Goal: Information Seeking & Learning: Learn about a topic

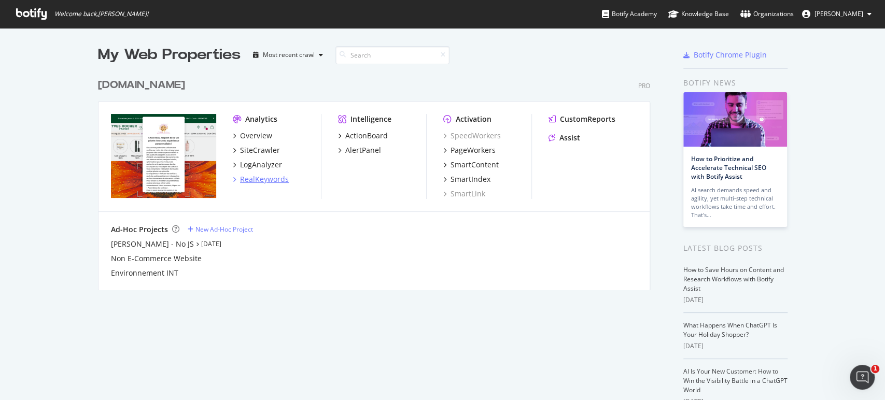
click at [250, 180] on div "RealKeywords" at bounding box center [264, 179] width 49 height 10
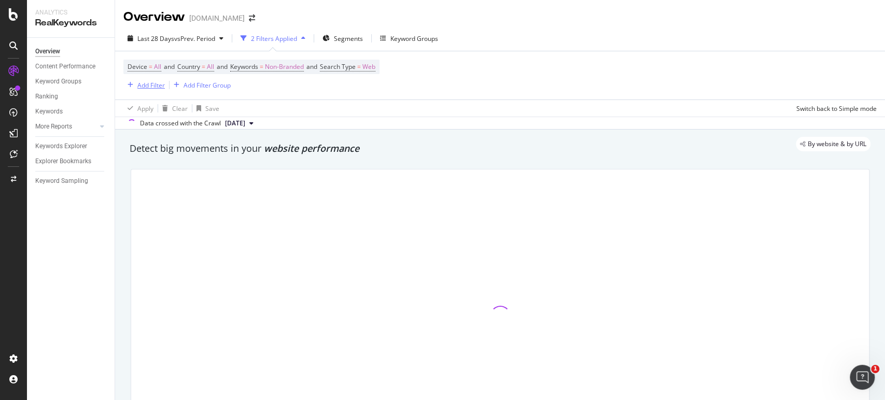
click at [148, 83] on div "Add Filter" at bounding box center [150, 85] width 27 height 9
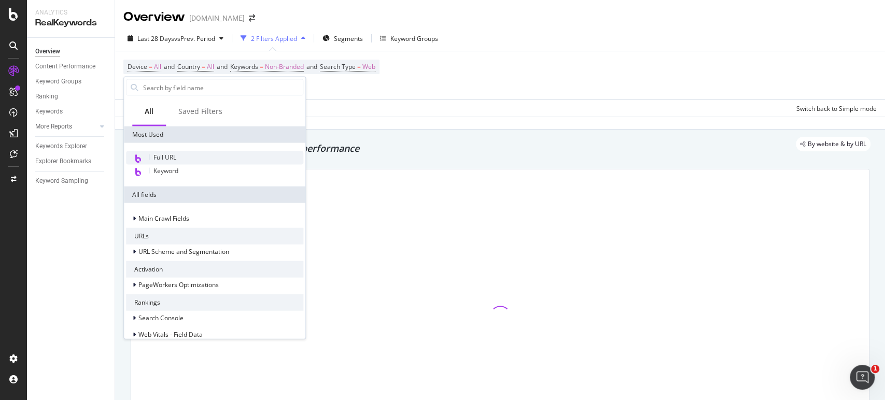
click at [171, 152] on div "Full URL" at bounding box center [214, 157] width 177 height 13
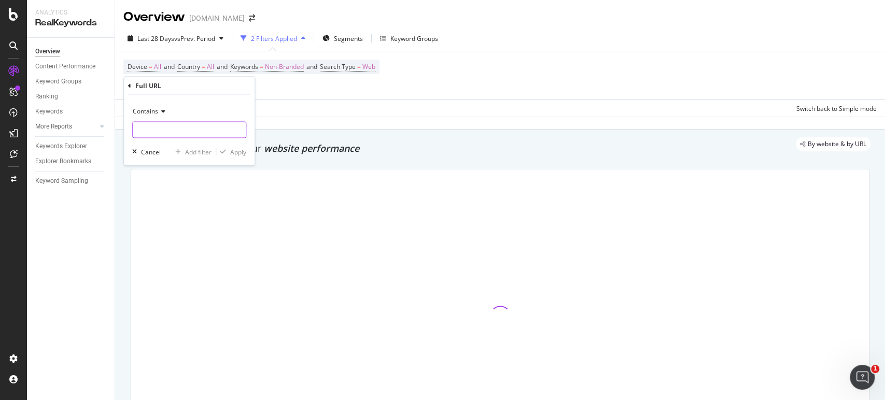
click at [155, 131] on input "text" at bounding box center [189, 130] width 113 height 17
paste input "[URL][DOMAIN_NAME][PERSON_NAME][PERSON_NAME]"
type input "[URL][DOMAIN_NAME][PERSON_NAME][PERSON_NAME]"
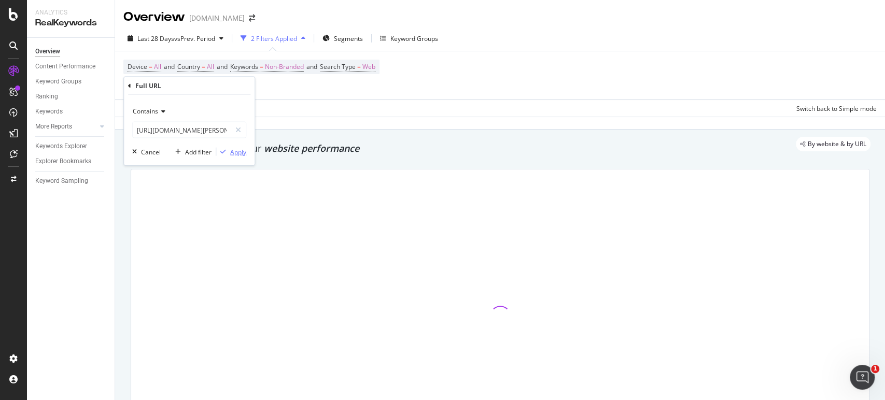
click at [244, 151] on div "Apply" at bounding box center [238, 151] width 16 height 9
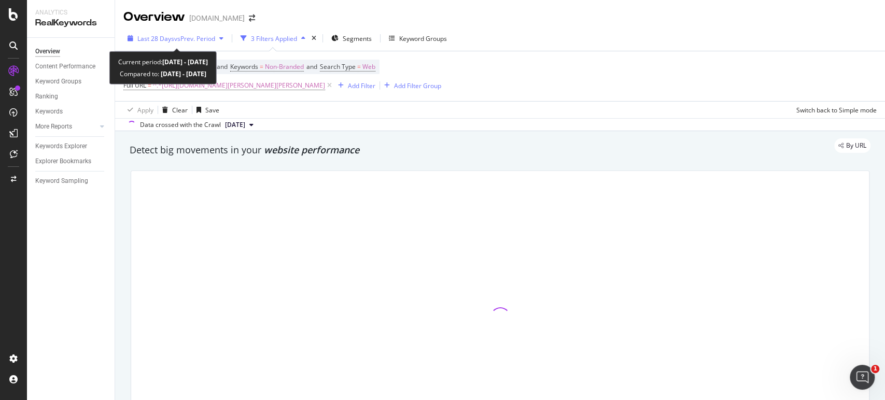
click at [207, 38] on span "vs Prev. Period" at bounding box center [194, 38] width 41 height 9
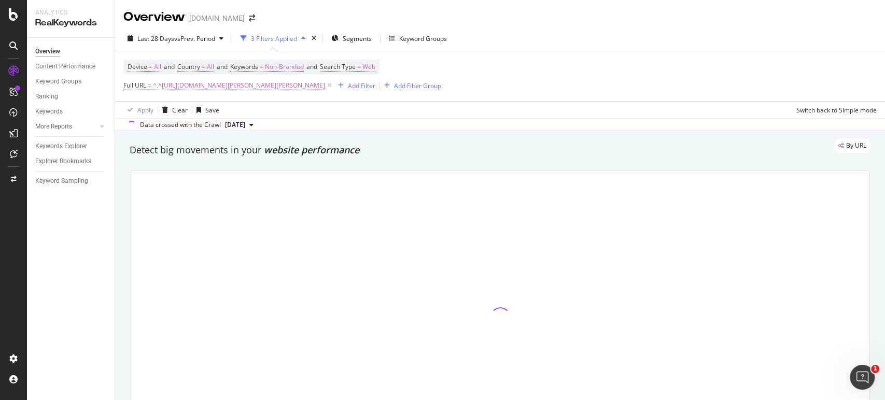
click at [551, 66] on div "Device = All and Country = All and Keywords = Non-Branded and Search Type = Web…" at bounding box center [499, 76] width 753 height 50
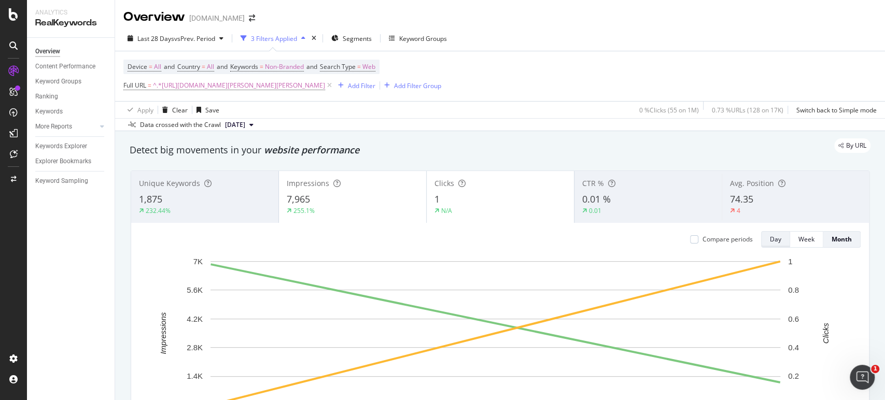
click at [770, 237] on div "Day" at bounding box center [775, 239] width 11 height 9
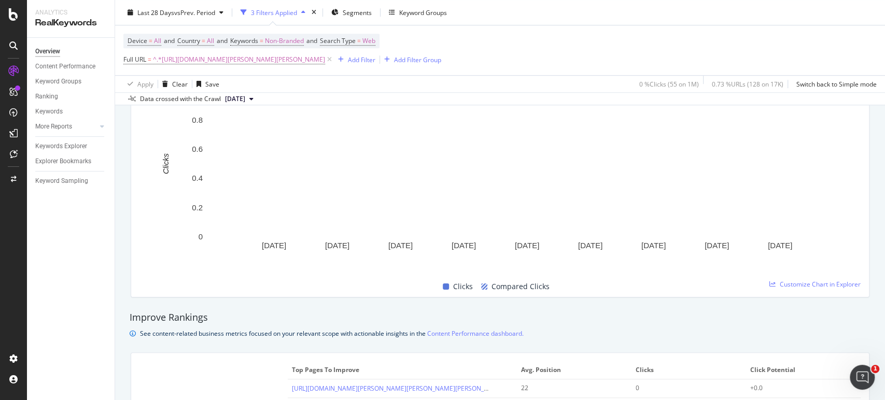
scroll to position [518, 0]
